Goal: Transaction & Acquisition: Purchase product/service

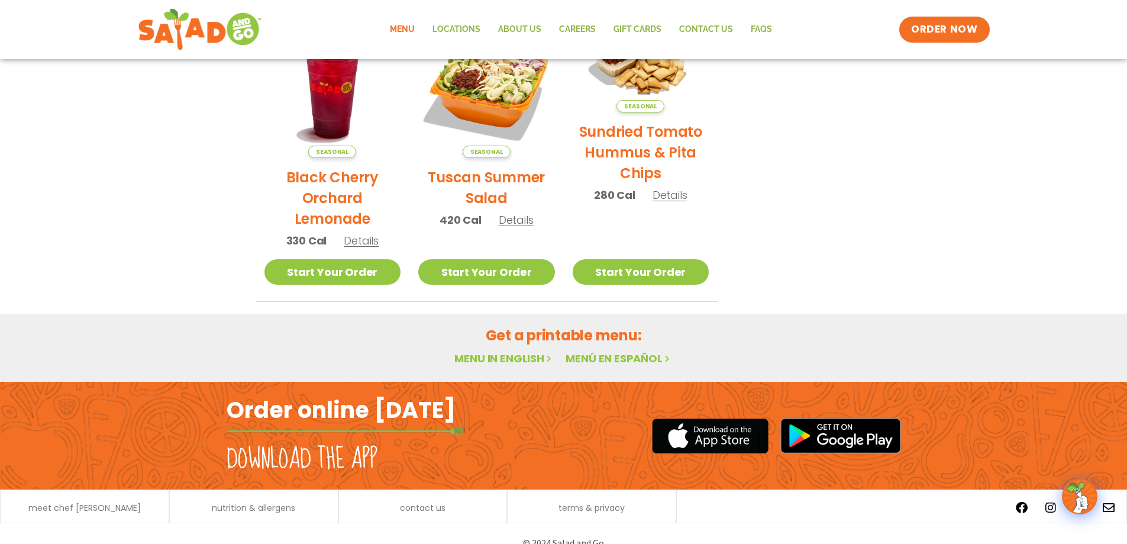
scroll to position [629, 0]
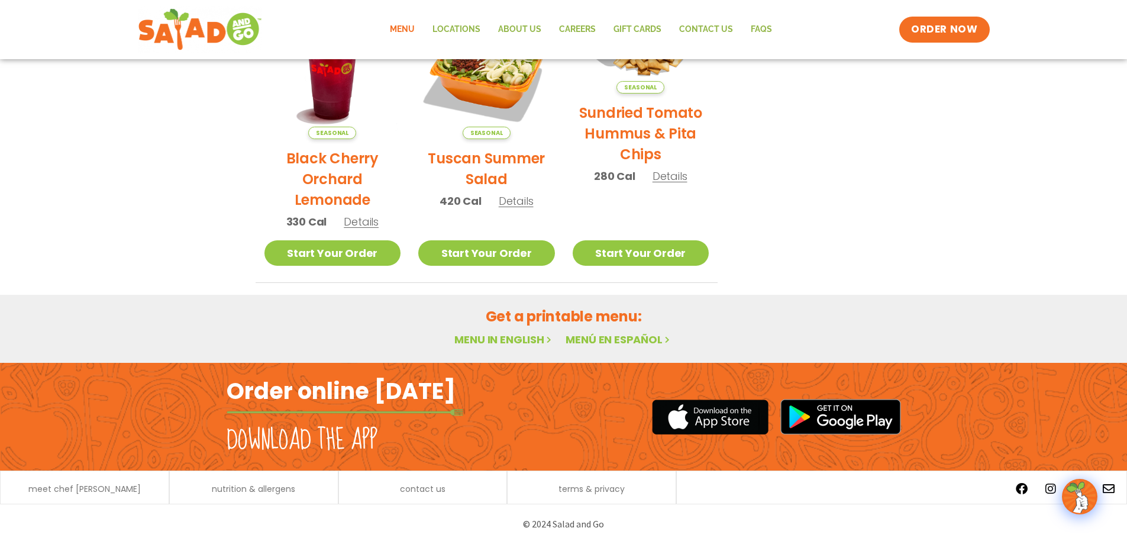
click at [405, 24] on link "Menu" at bounding box center [402, 29] width 43 height 27
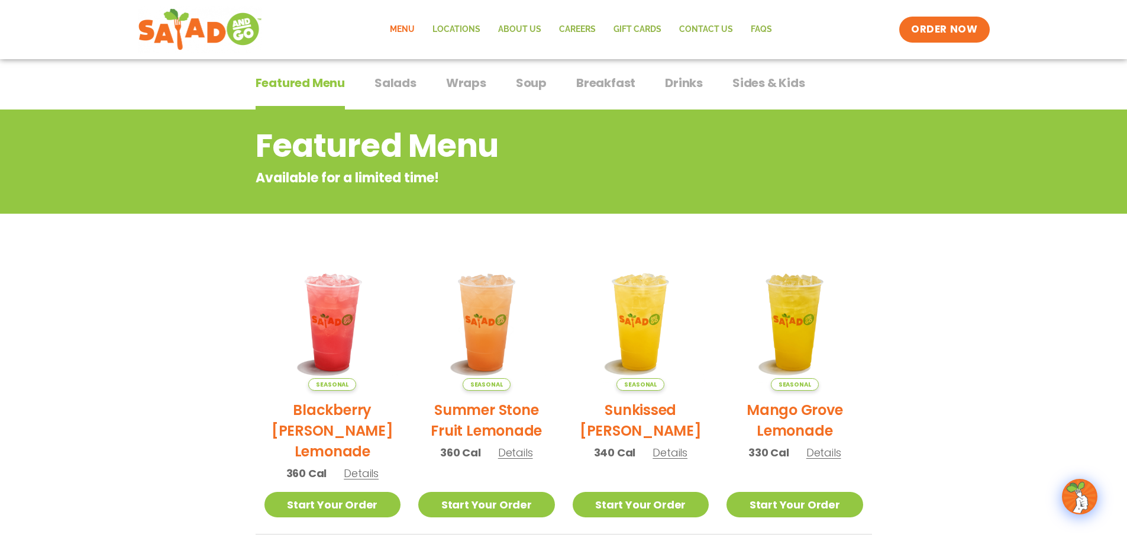
scroll to position [59, 0]
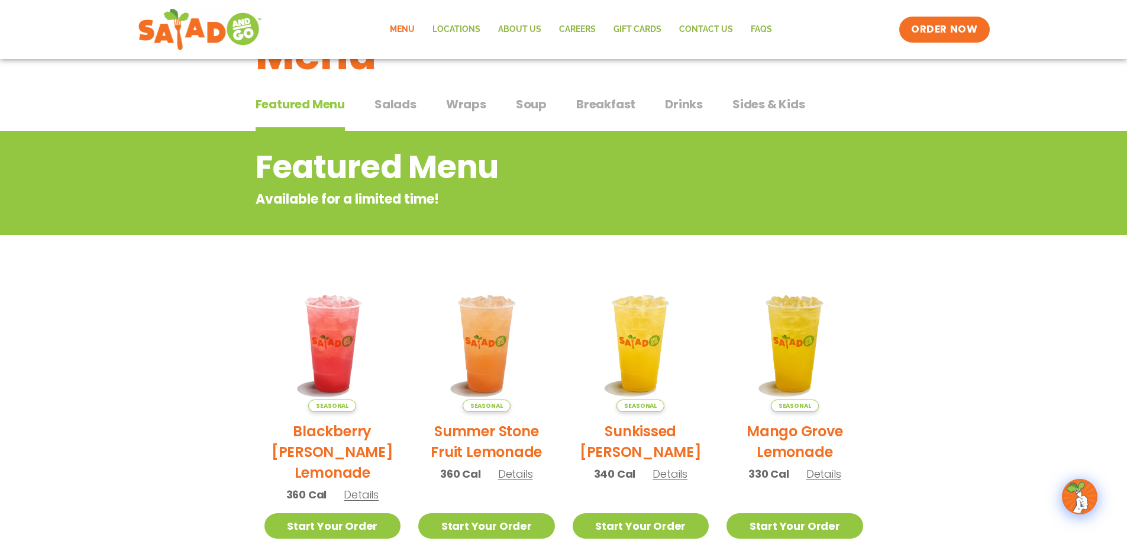
click at [400, 101] on span "Salads" at bounding box center [395, 104] width 42 height 18
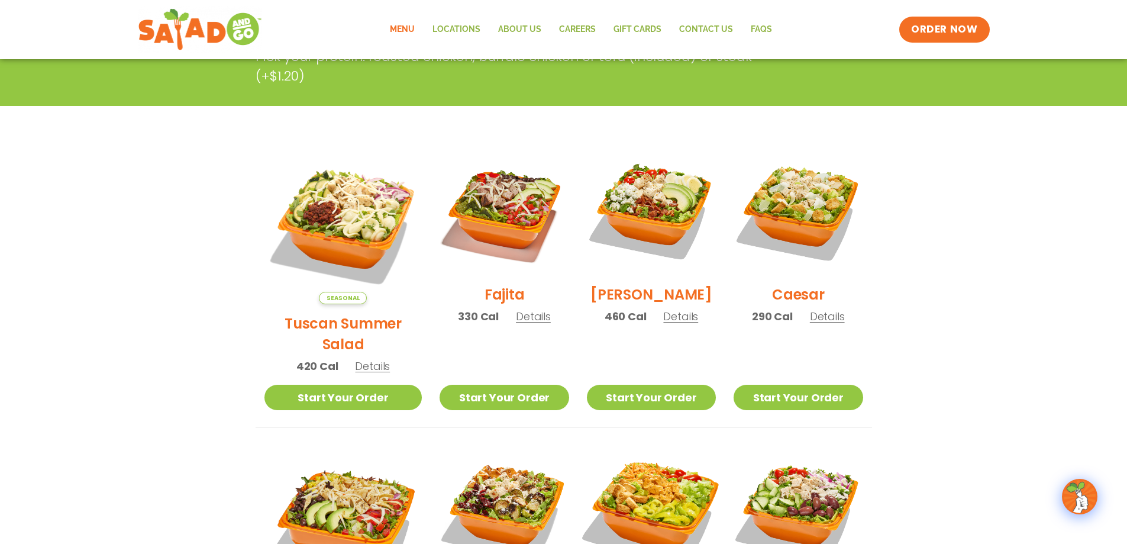
scroll to position [54, 0]
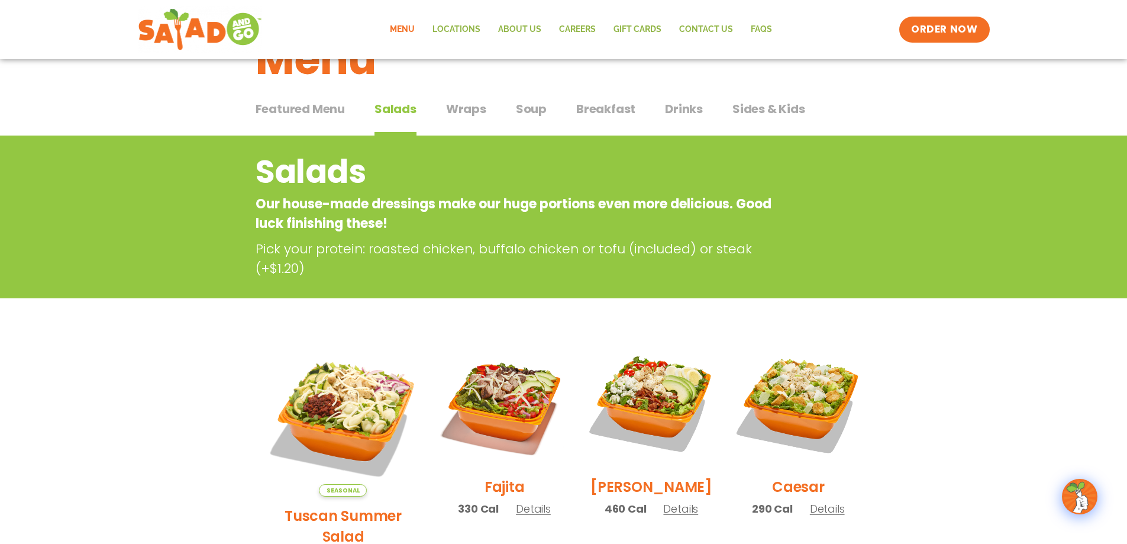
click at [528, 112] on span "Soup" at bounding box center [531, 109] width 31 height 18
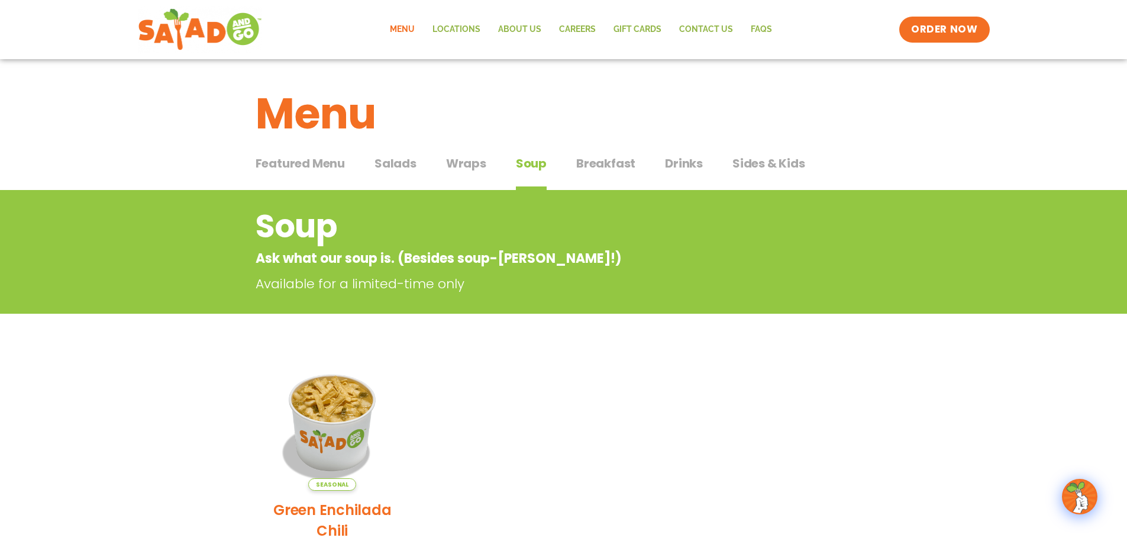
click at [608, 160] on span "Breakfast" at bounding box center [605, 163] width 59 height 18
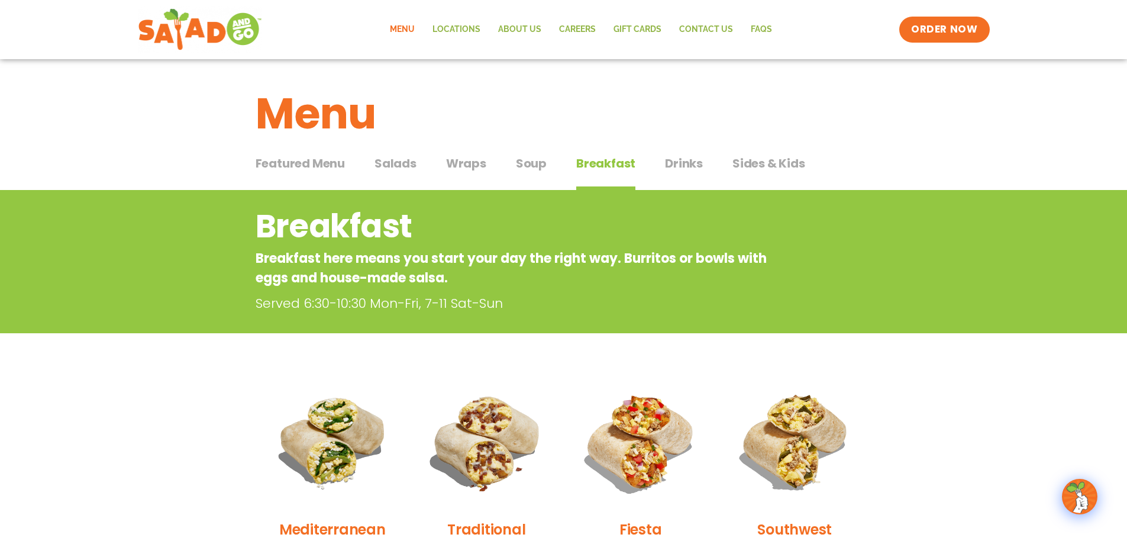
click at [466, 159] on span "Wraps" at bounding box center [466, 163] width 40 height 18
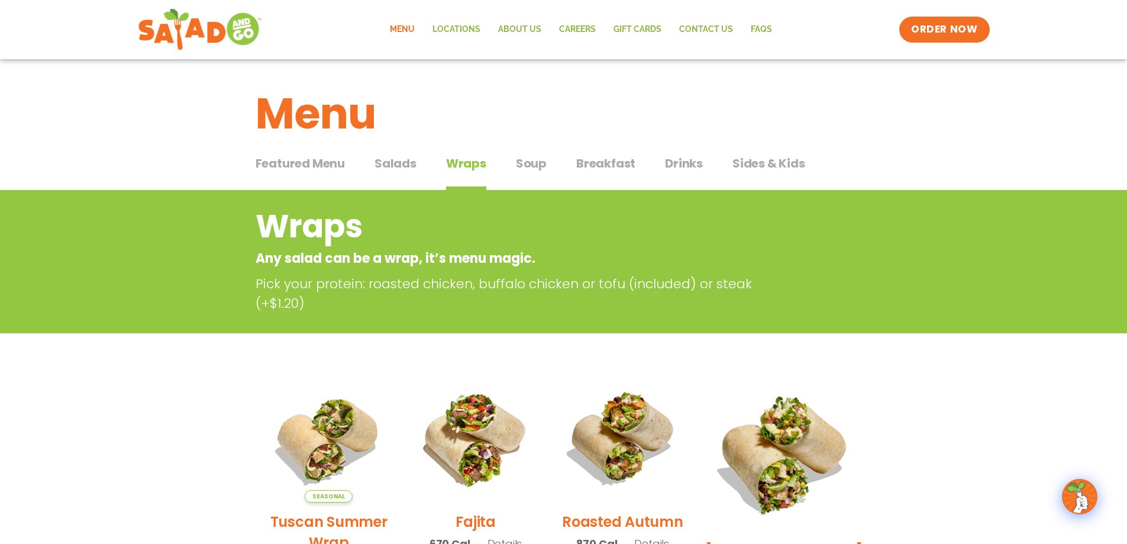
click at [399, 157] on span "Salads" at bounding box center [395, 163] width 42 height 18
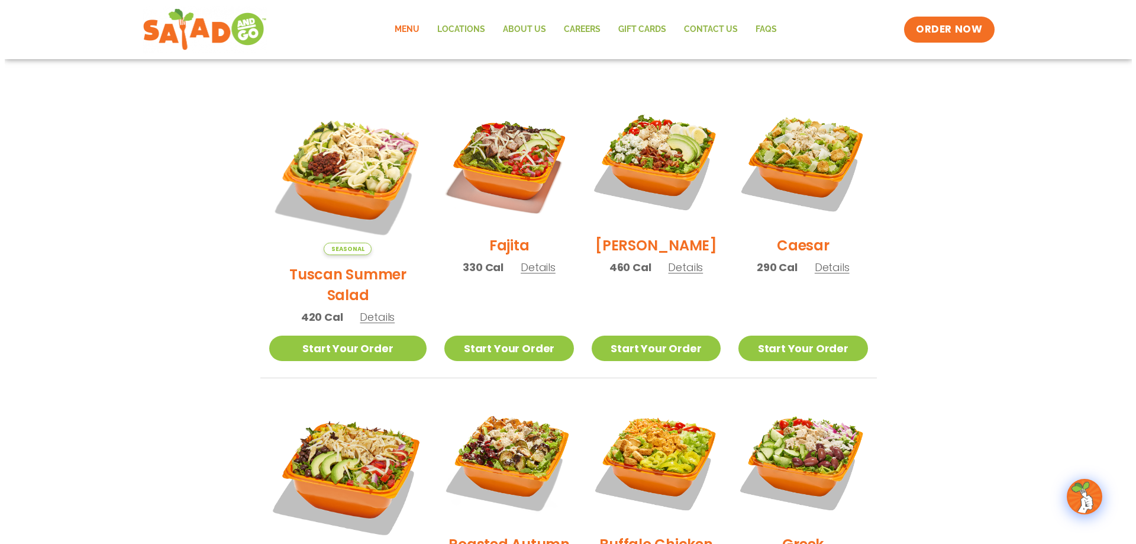
scroll to position [355, 0]
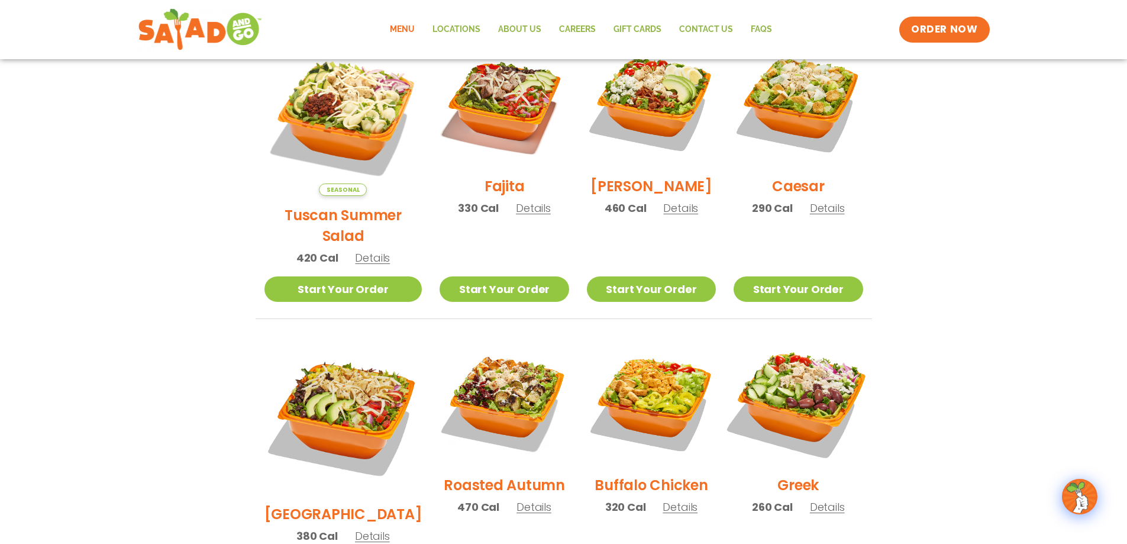
click at [816, 373] on img at bounding box center [797, 400] width 151 height 151
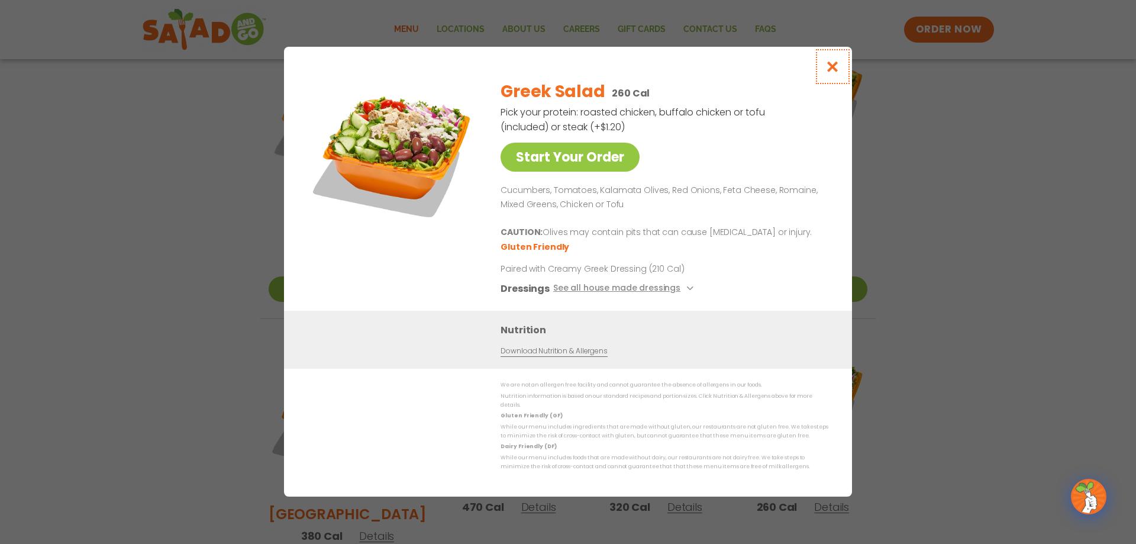
click at [828, 73] on icon "Close modal" at bounding box center [832, 66] width 15 height 12
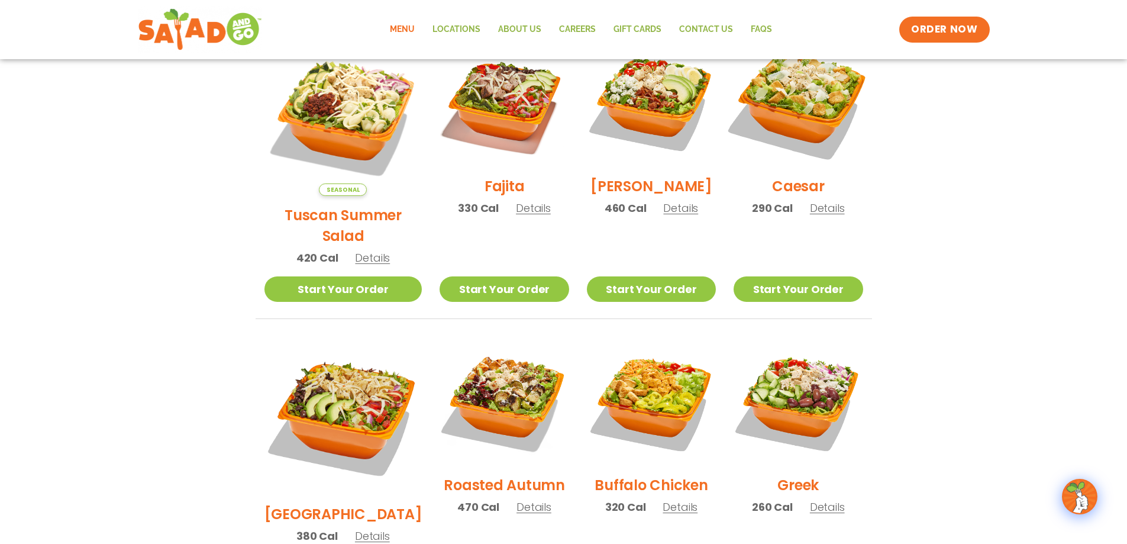
click at [812, 105] on img at bounding box center [797, 102] width 151 height 151
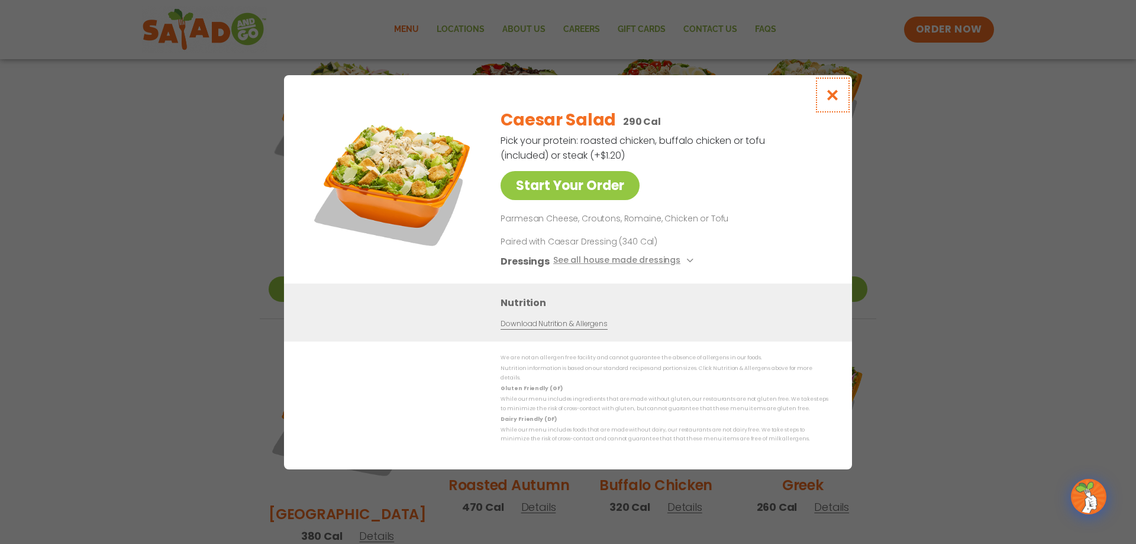
click at [830, 101] on icon "Close modal" at bounding box center [832, 95] width 15 height 12
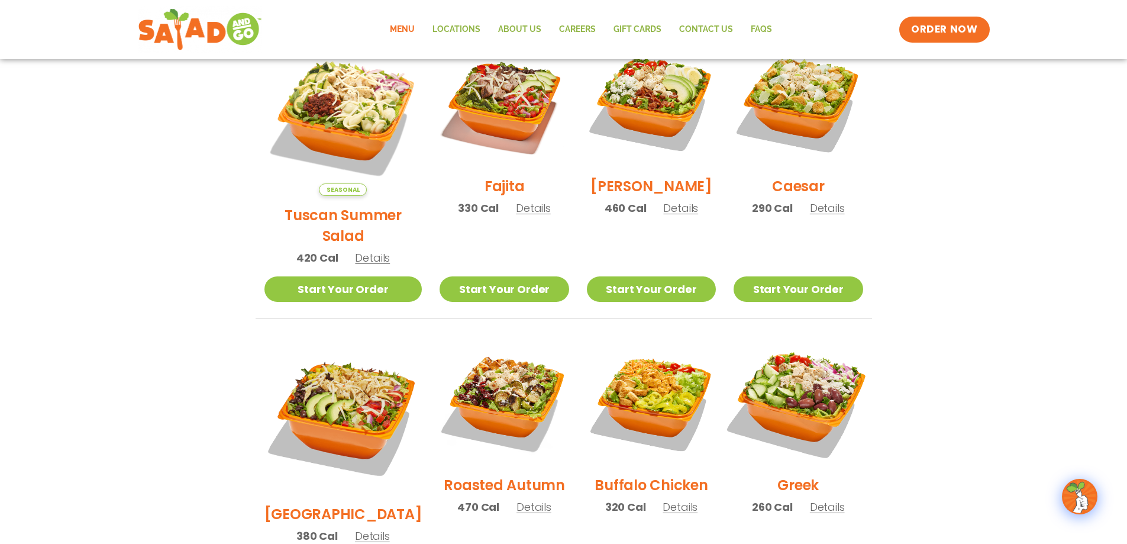
click at [799, 405] on img at bounding box center [797, 400] width 151 height 151
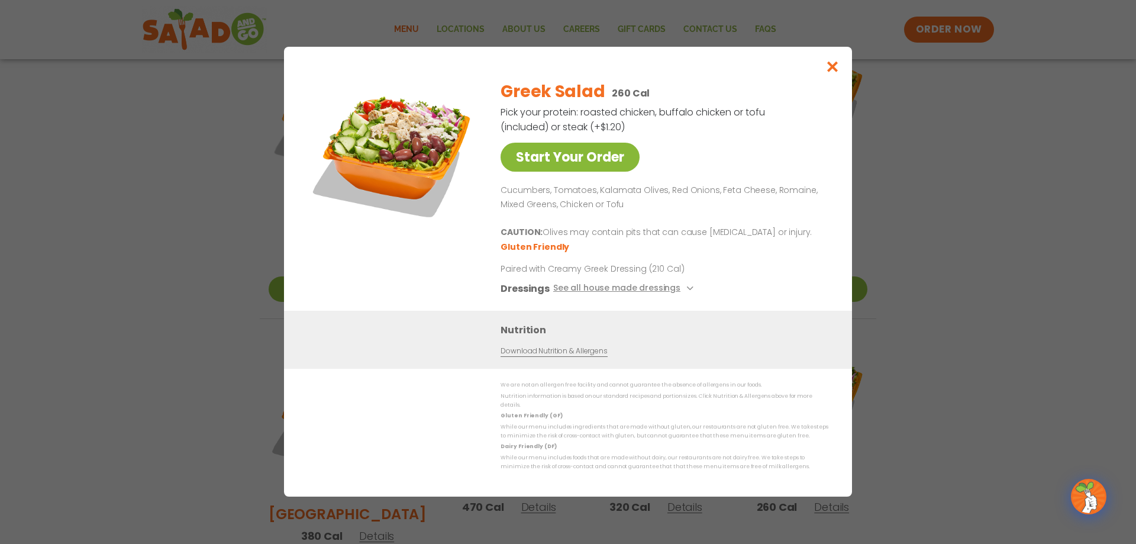
click at [576, 164] on link "Start Your Order" at bounding box center [569, 157] width 139 height 29
